Goal: Information Seeking & Learning: Learn about a topic

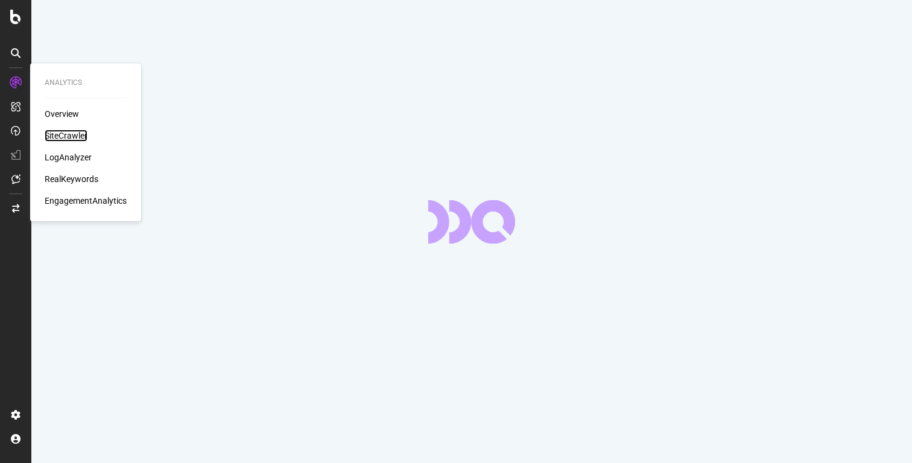
click at [61, 136] on div "SiteCrawler" at bounding box center [66, 136] width 43 height 12
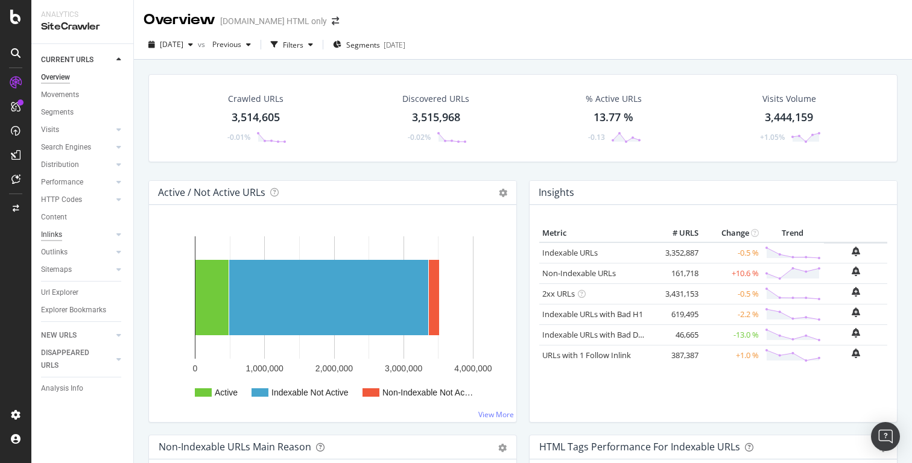
click at [58, 236] on div "Inlinks" at bounding box center [51, 235] width 21 height 13
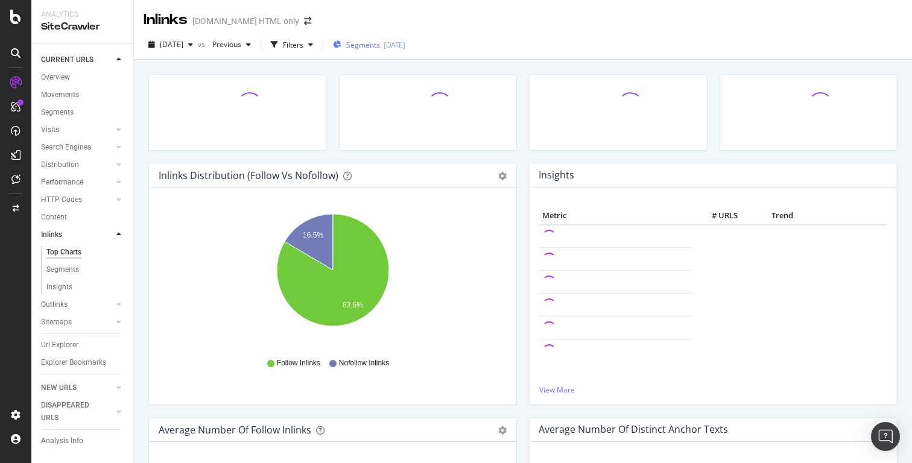
click at [380, 46] on span "Segments" at bounding box center [363, 45] width 34 height 10
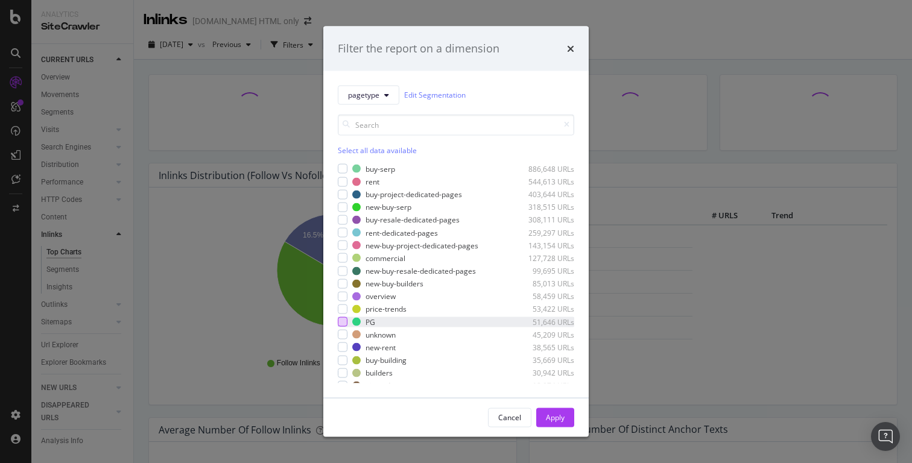
click at [346, 320] on div "modal" at bounding box center [343, 322] width 10 height 10
click at [558, 415] on div "Apply" at bounding box center [555, 417] width 19 height 10
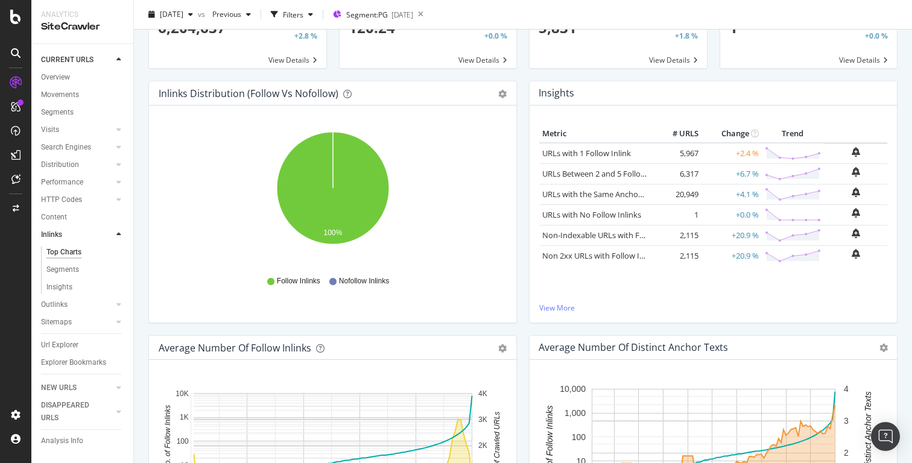
scroll to position [86, 0]
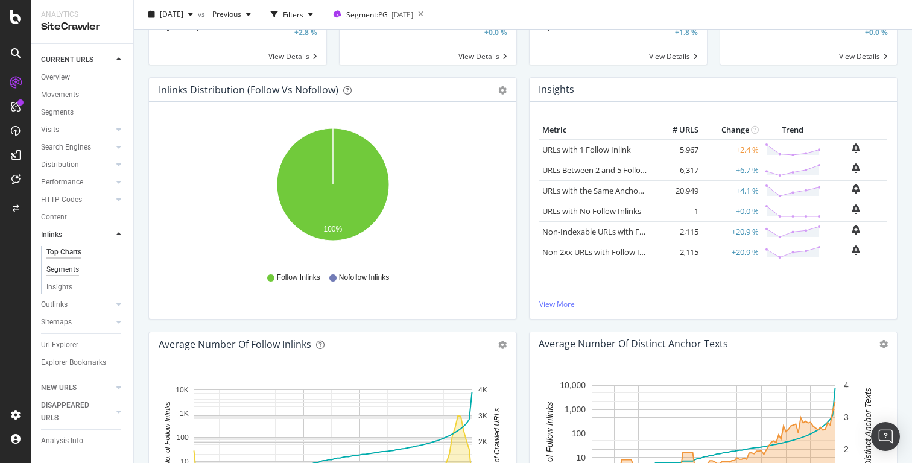
click at [66, 266] on div "Segments" at bounding box center [62, 270] width 33 height 13
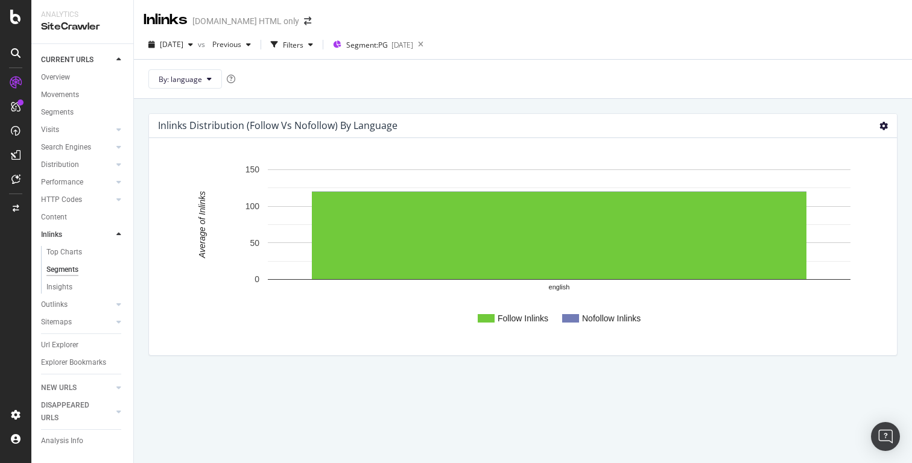
click at [882, 124] on icon at bounding box center [883, 126] width 8 height 8
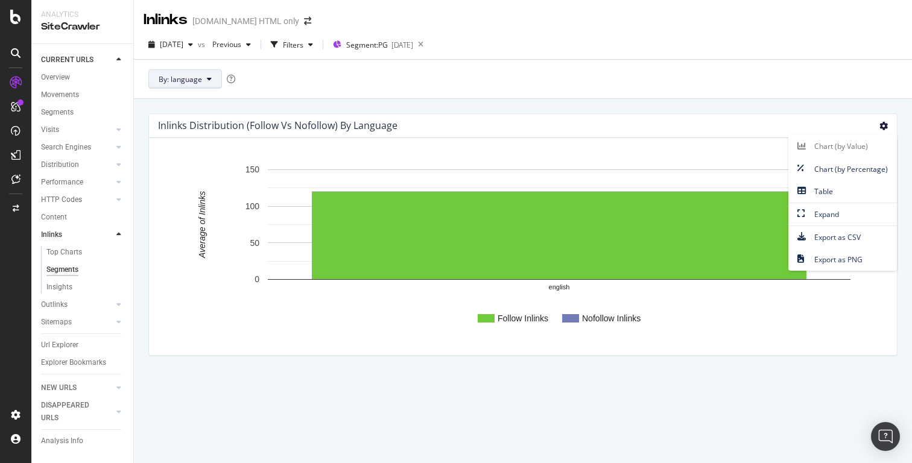
click at [170, 80] on span "By: language" at bounding box center [180, 79] width 43 height 10
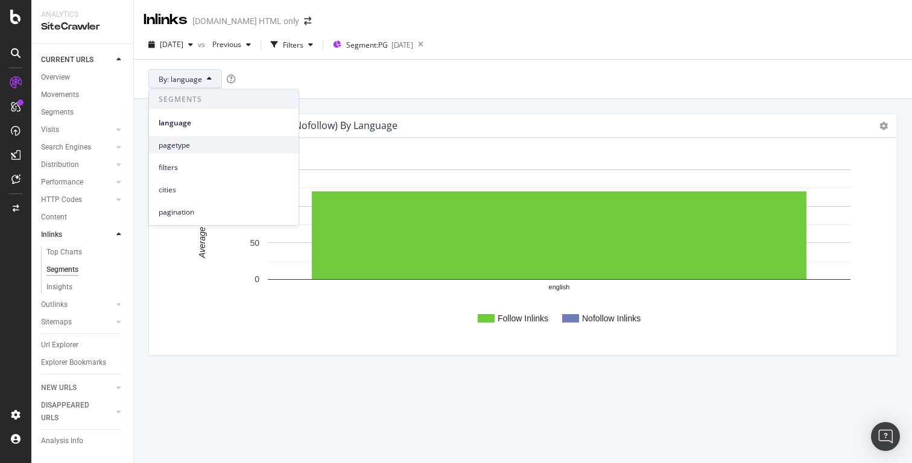
click at [177, 137] on div "pagetype" at bounding box center [224, 144] width 150 height 17
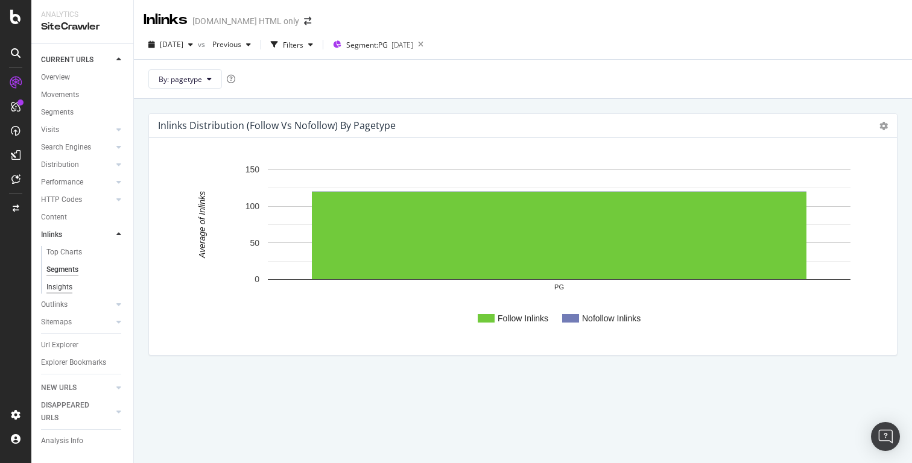
click at [68, 292] on div "Insights" at bounding box center [59, 287] width 26 height 13
